Goal: Find specific page/section: Find specific page/section

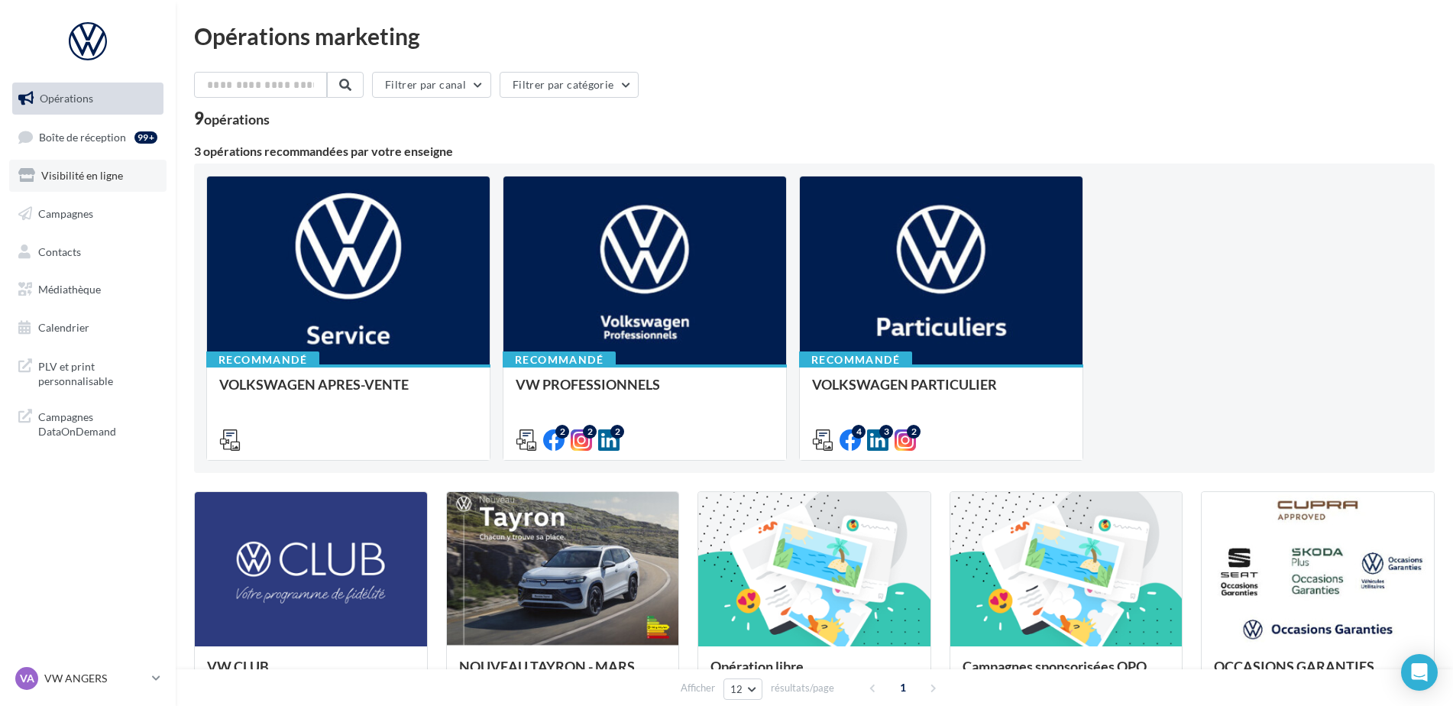
click at [105, 174] on span "Visibilité en ligne" at bounding box center [82, 175] width 82 height 13
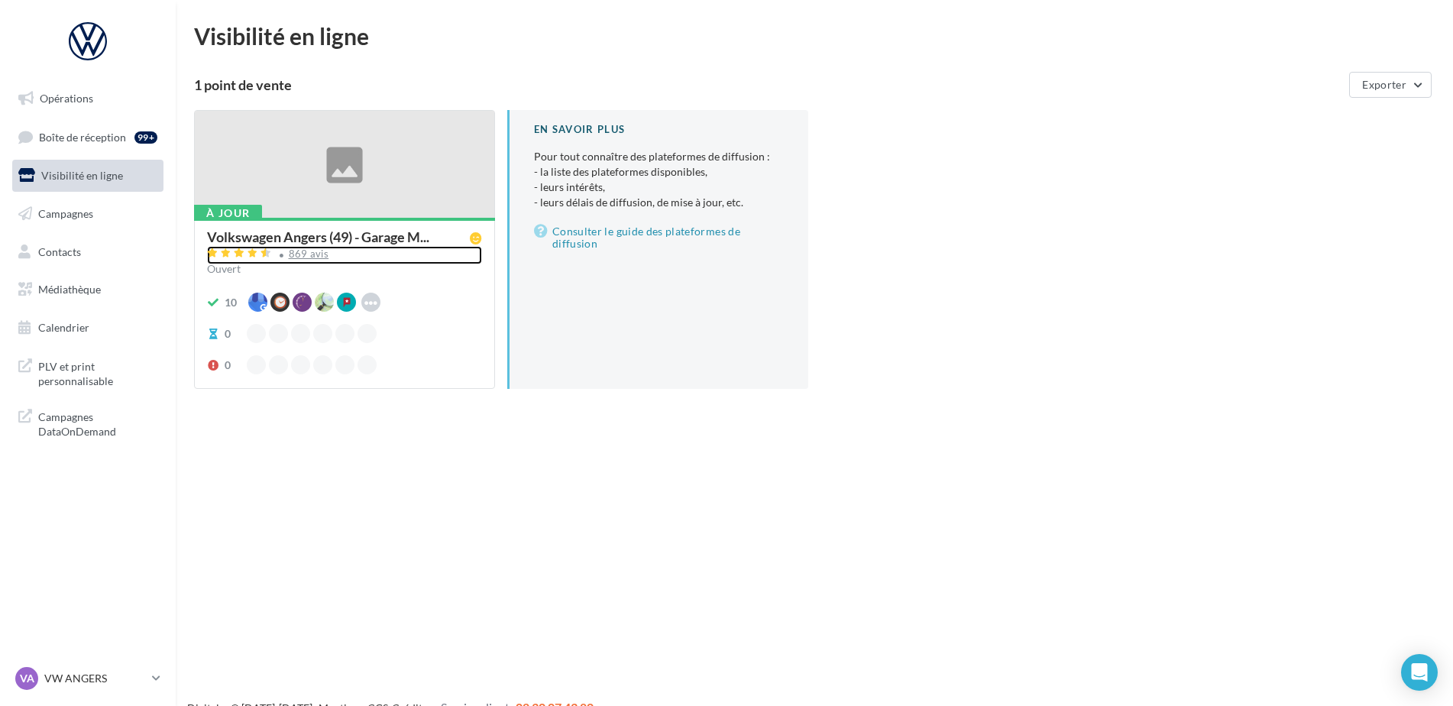
click at [299, 260] on div "869 avis" at bounding box center [344, 255] width 275 height 18
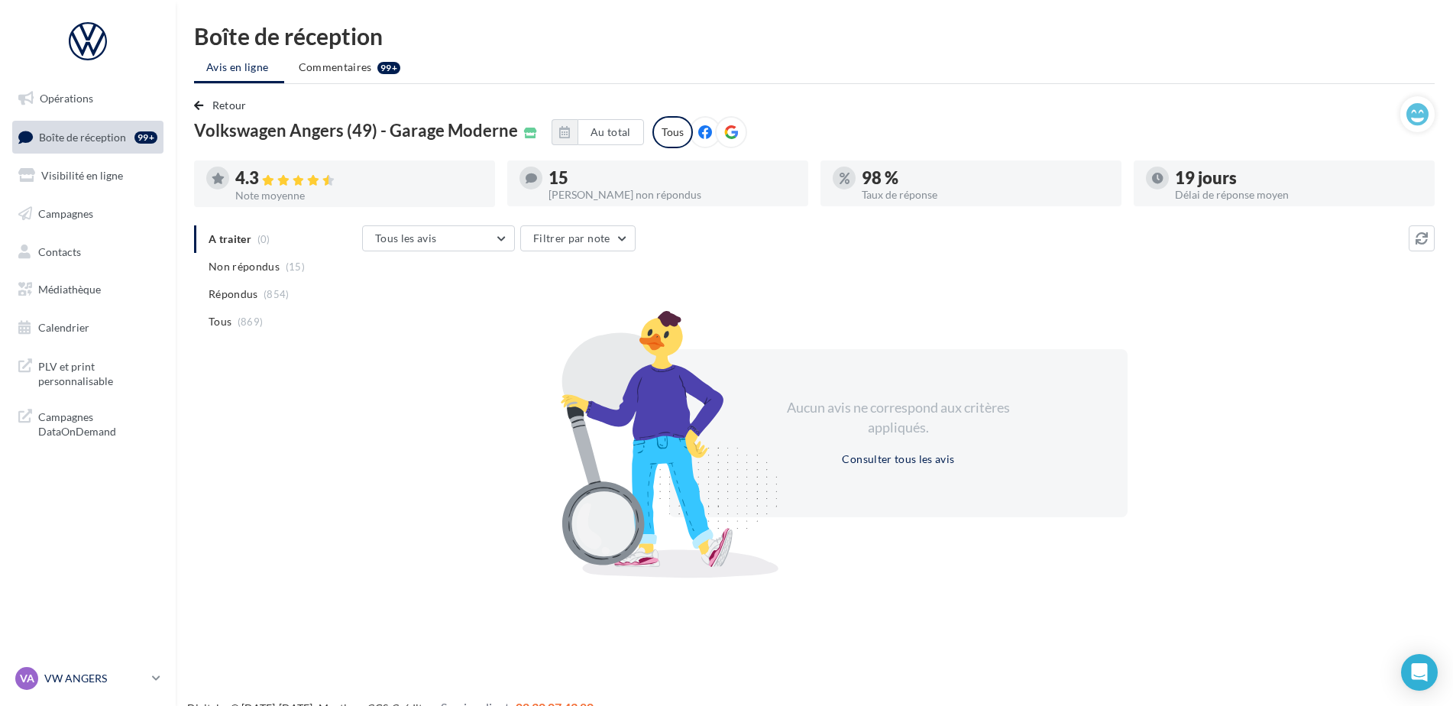
click at [104, 671] on p "VW ANGERS" at bounding box center [95, 678] width 102 height 15
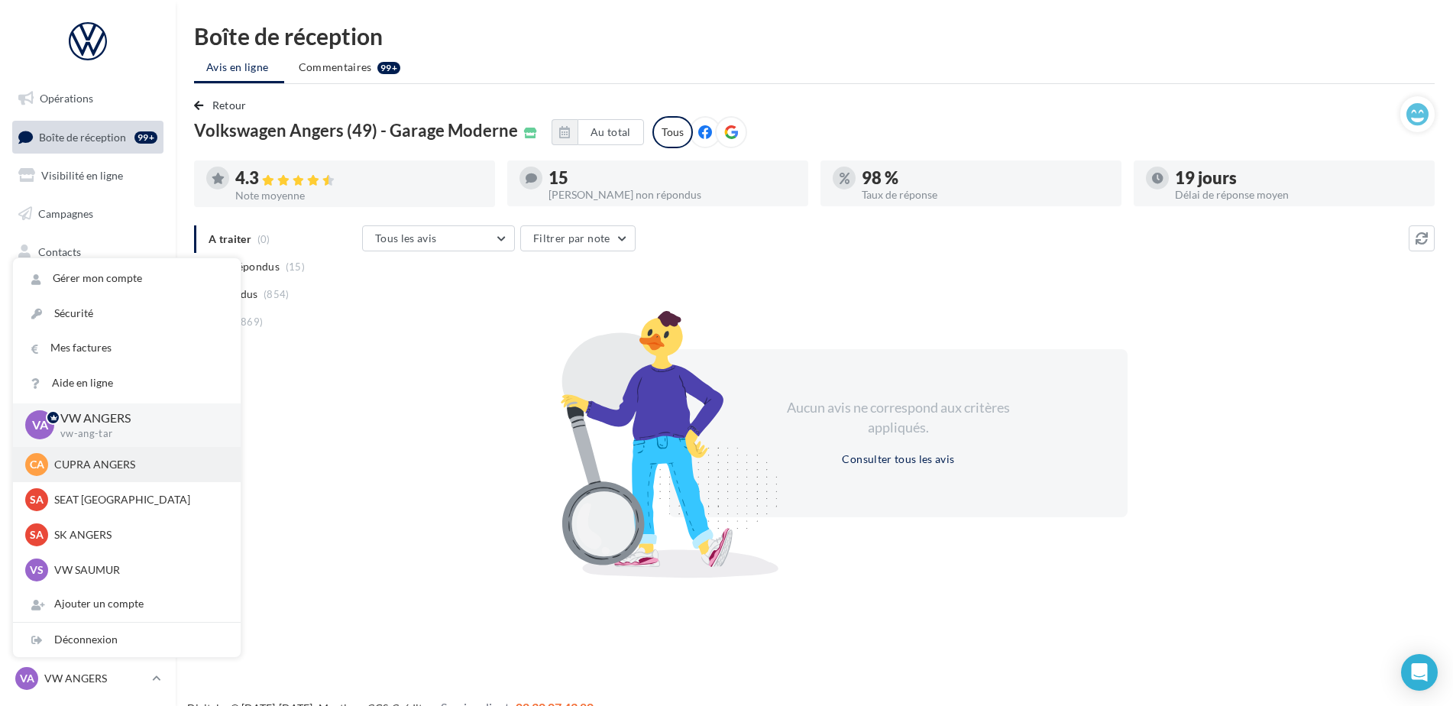
click at [63, 469] on p "CUPRA ANGERS" at bounding box center [138, 464] width 168 height 15
